Goal: Find specific page/section: Find specific page/section

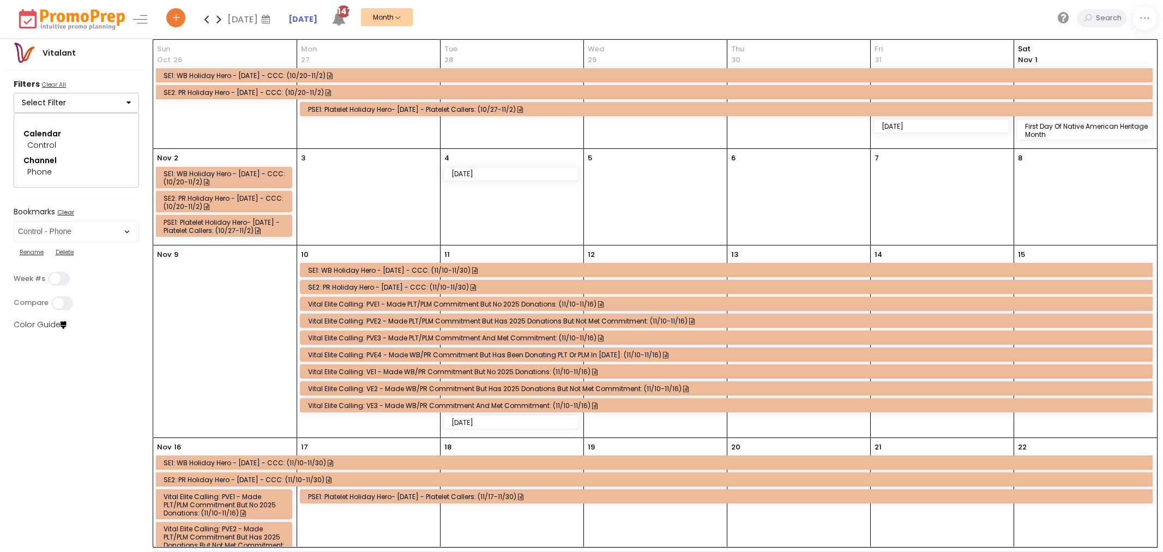
select select "285"
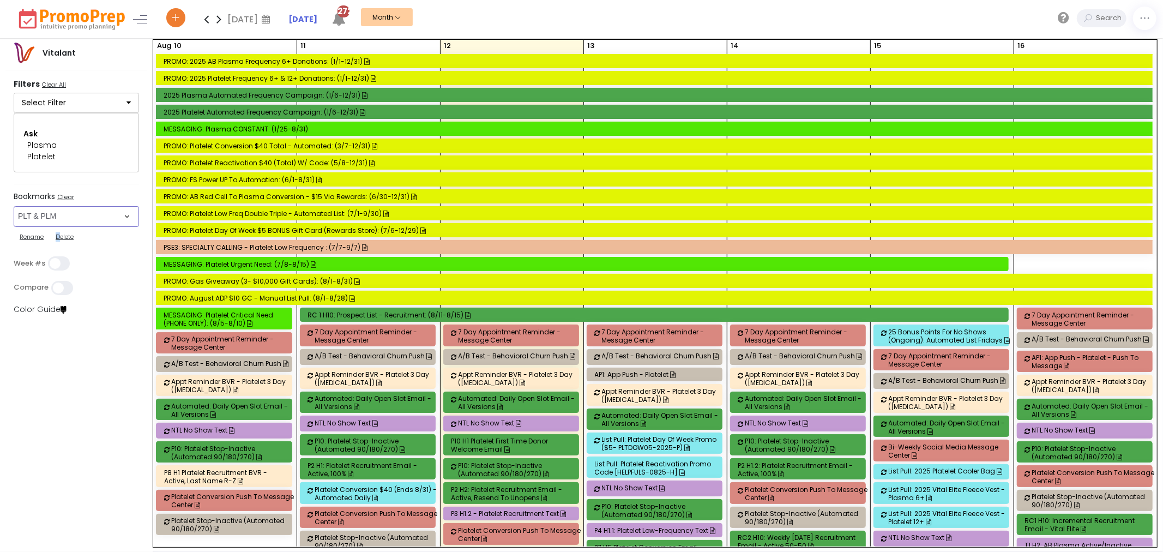
drag, startPoint x: 67, startPoint y: 211, endPoint x: 56, endPoint y: 203, distance: 13.2
click at [67, 211] on select "Select Bookmark Automated Frequency Campaign Control - BVR Control - Email Cont…" at bounding box center [76, 216] width 125 height 21
select select "264"
click at [14, 222] on select "Select Bookmark Automated Frequency Campaign Control - BVR Control - Email Cont…" at bounding box center [76, 216] width 125 height 21
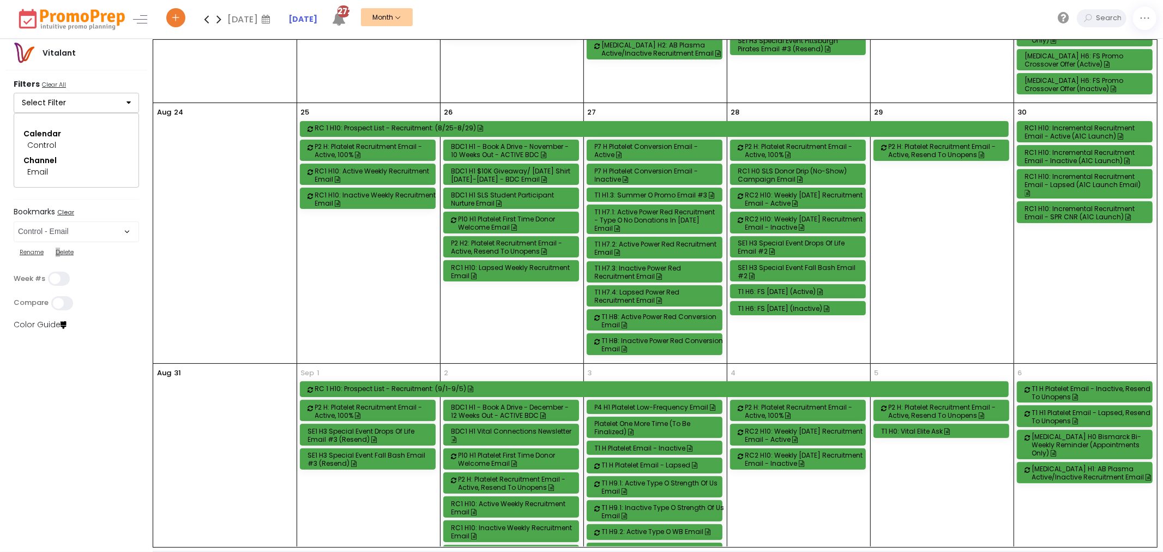
scroll to position [862, 0]
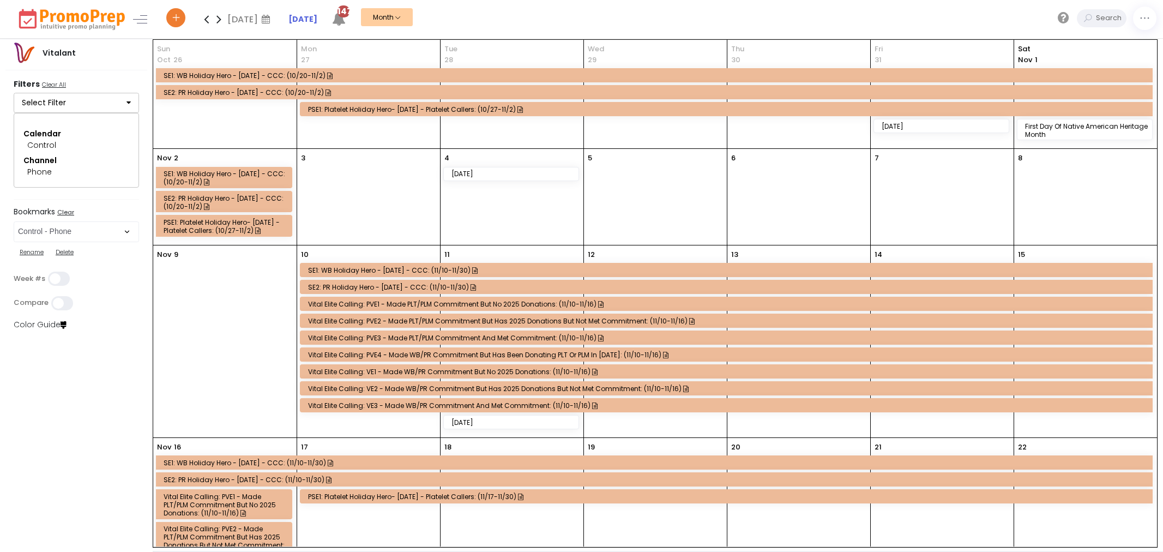
select select "285"
